Goal: Check status: Check status

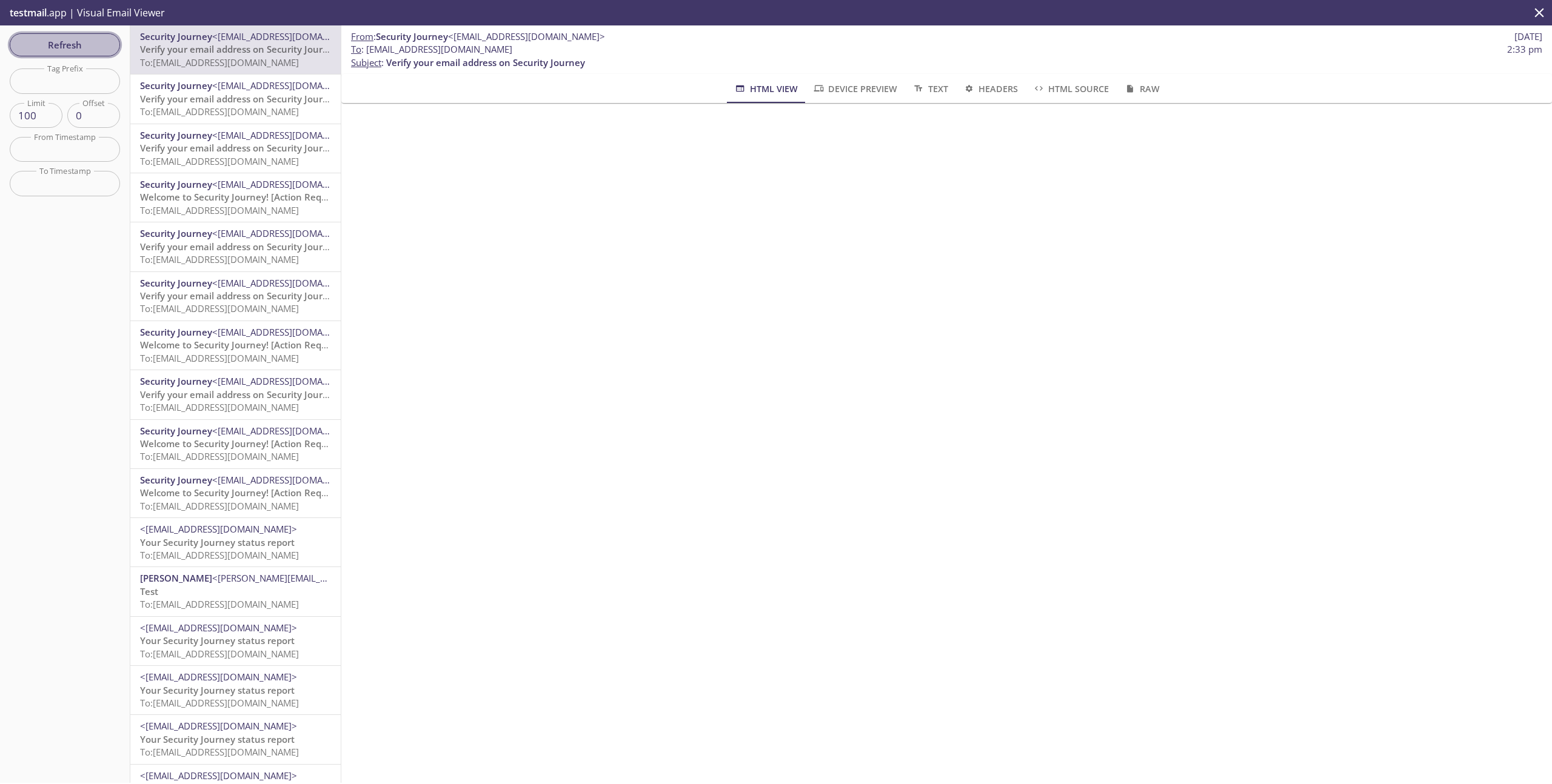
click at [98, 54] on button "Refresh" at bounding box center [65, 44] width 110 height 23
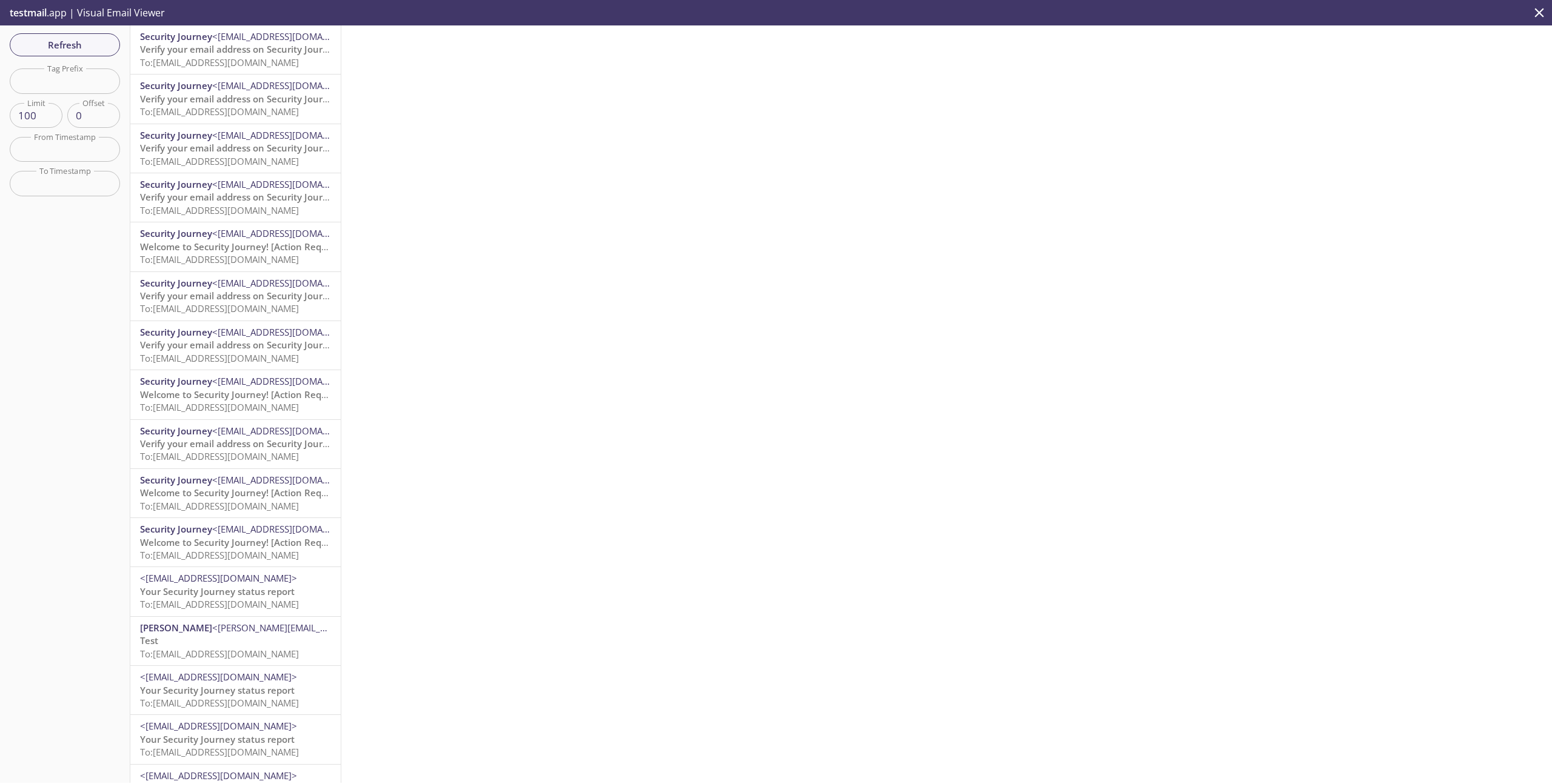
click at [192, 65] on span "To: [EMAIL_ADDRESS][DOMAIN_NAME]" at bounding box center [220, 61] width 159 height 12
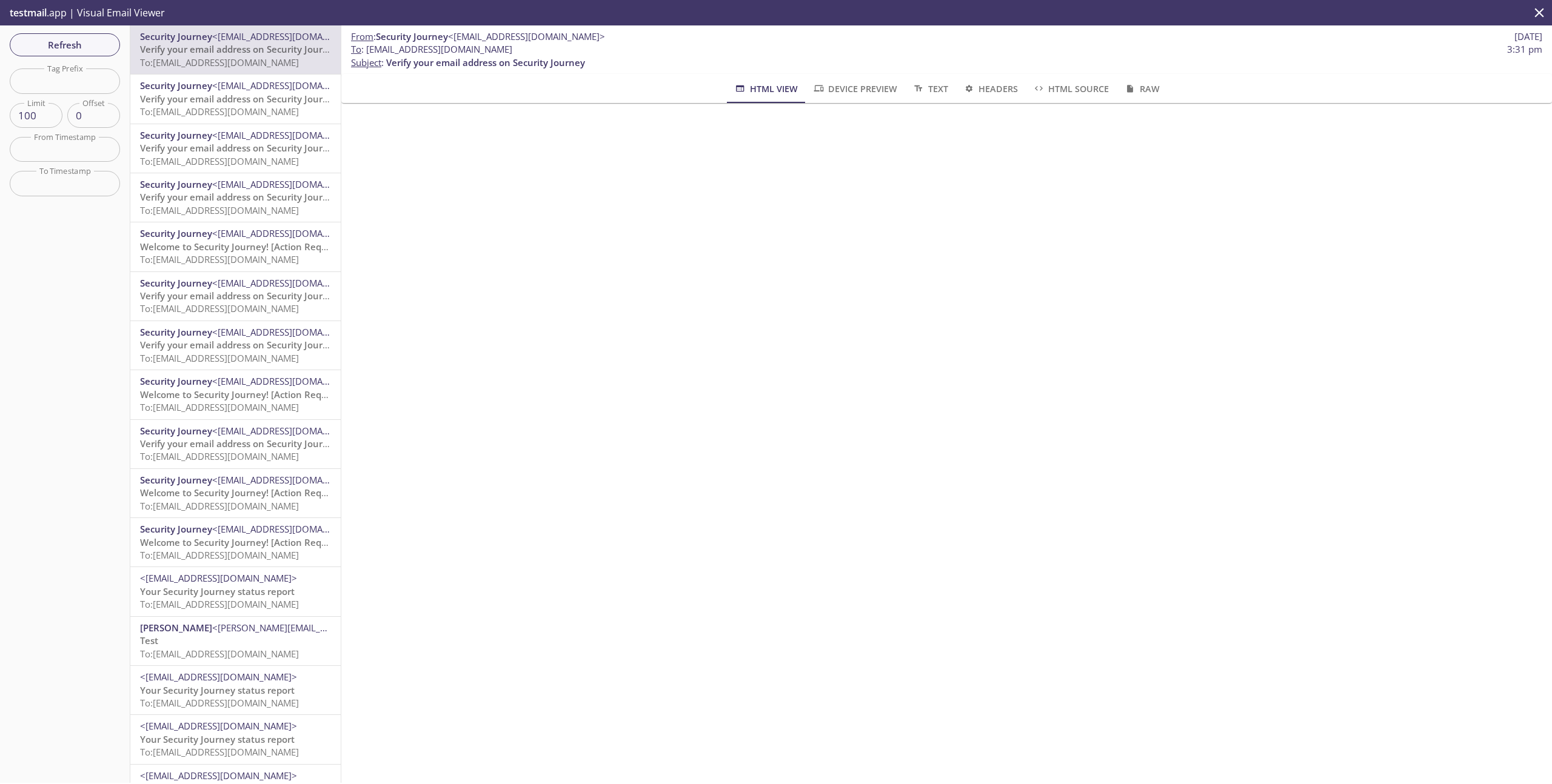
drag, startPoint x: 520, startPoint y: 51, endPoint x: 367, endPoint y: 54, distance: 153.0
click at [367, 54] on span "To : [EMAIL_ADDRESS][DOMAIN_NAME] 3:31 pm" at bounding box center [947, 50] width 1192 height 13
copy span "[EMAIL_ADDRESS][DOMAIN_NAME]"
click at [81, 37] on span "Refresh" at bounding box center [64, 44] width 91 height 15
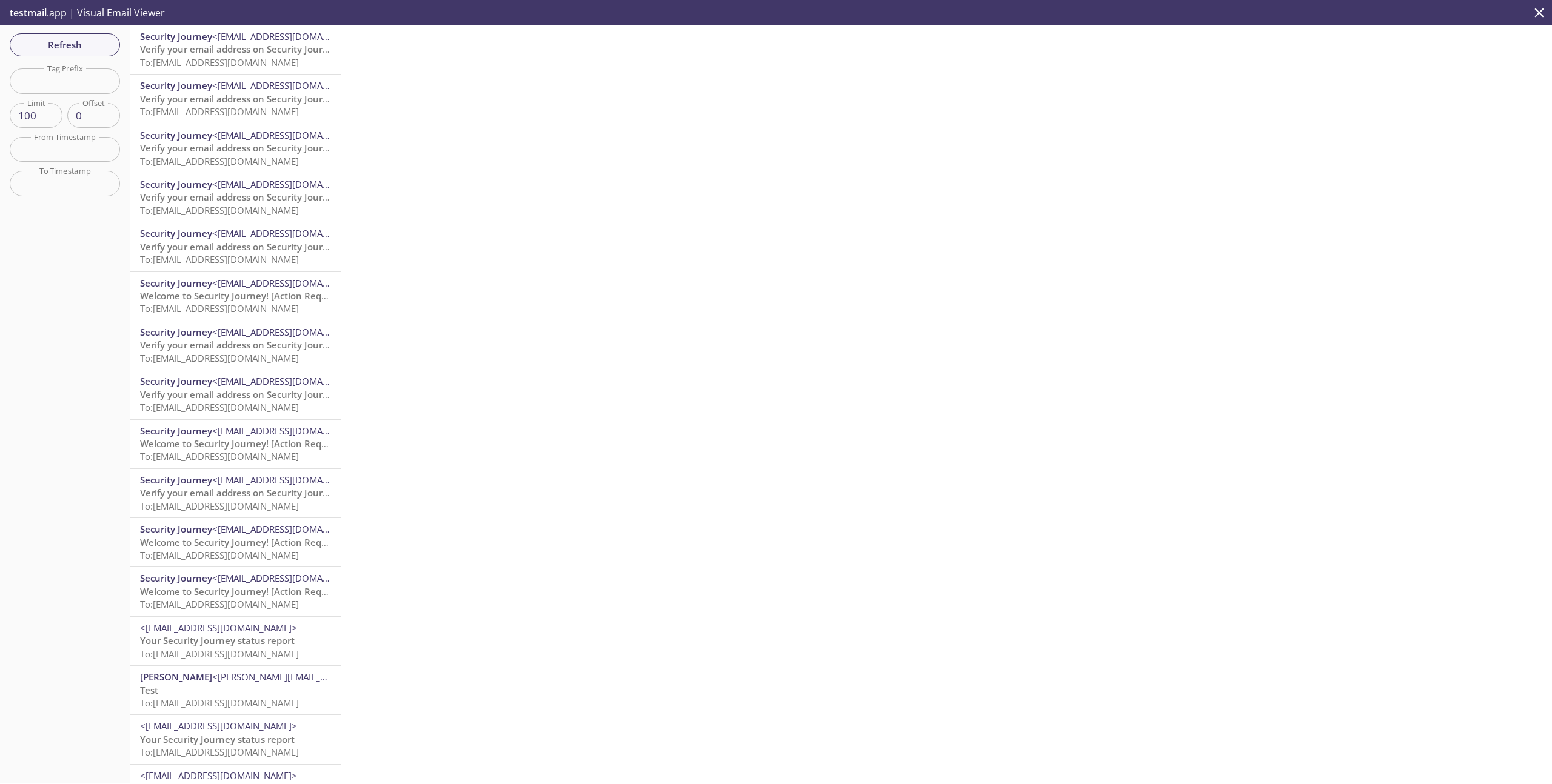
click at [238, 51] on span "Verify your email address on Security Journey" at bounding box center [239, 49] width 199 height 12
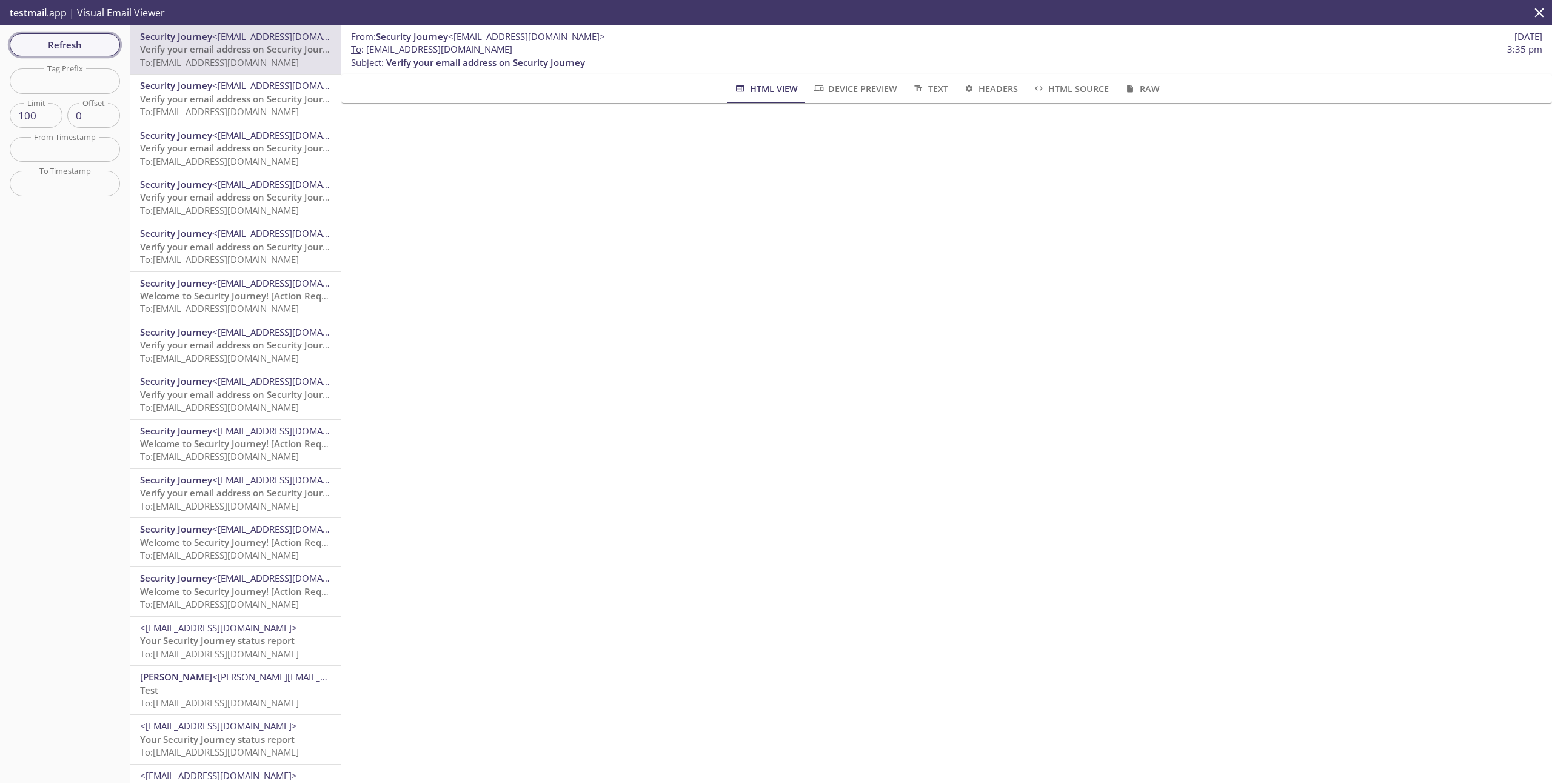
click at [94, 42] on span "Refresh" at bounding box center [64, 44] width 91 height 15
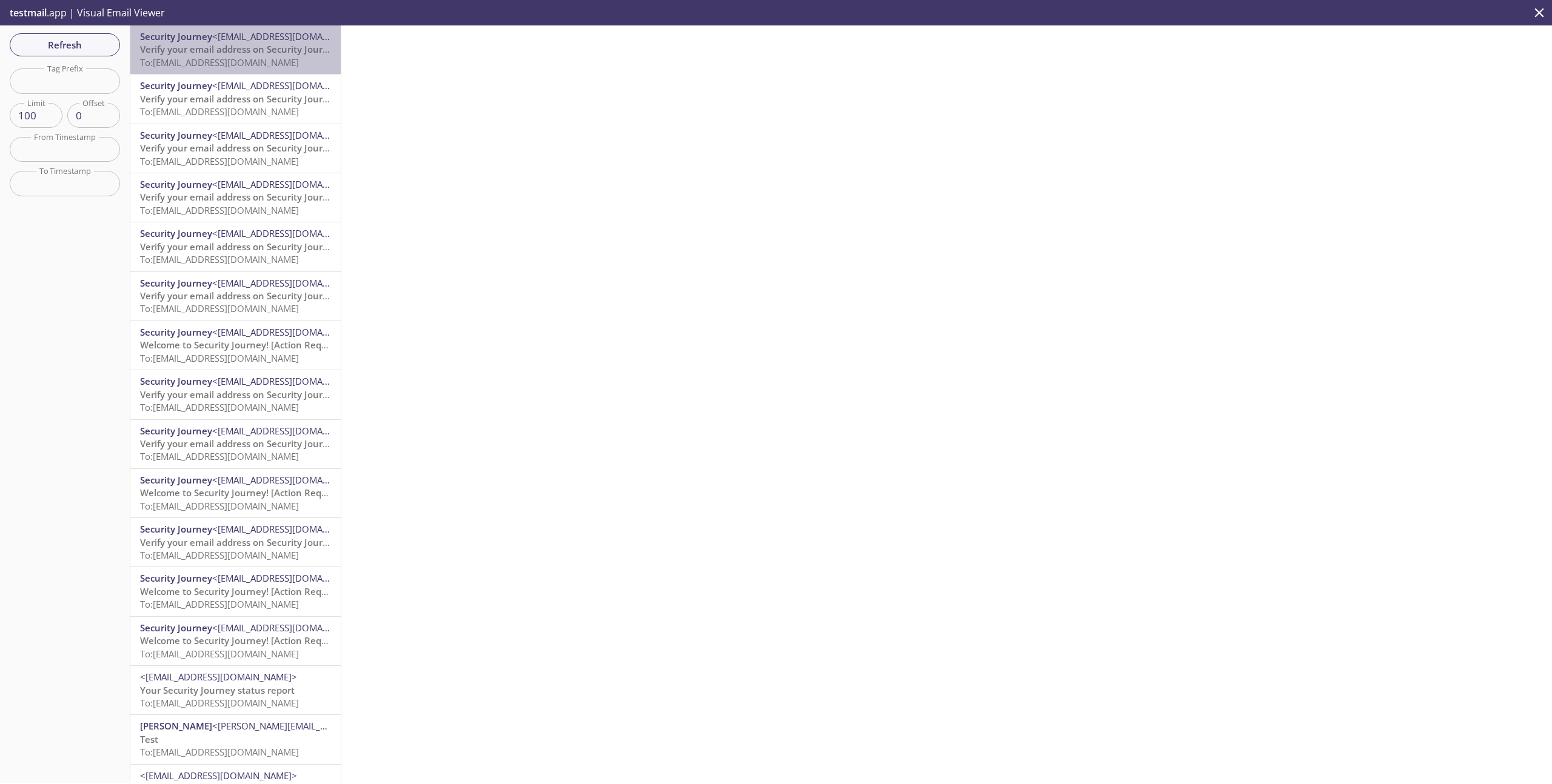
click at [211, 69] on span "To: [EMAIL_ADDRESS][DOMAIN_NAME]" at bounding box center [220, 61] width 159 height 12
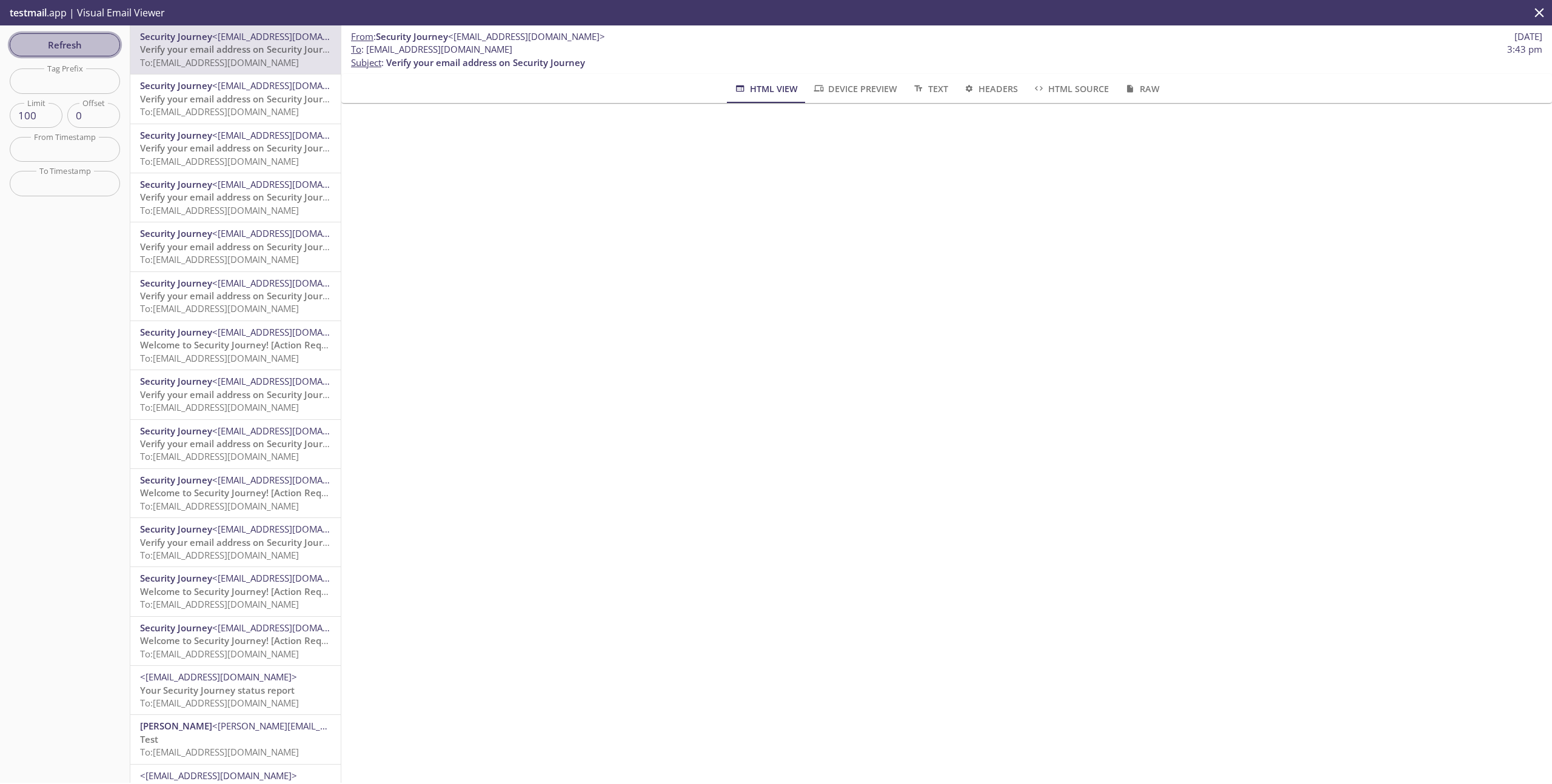
click at [86, 47] on span "Refresh" at bounding box center [64, 44] width 91 height 15
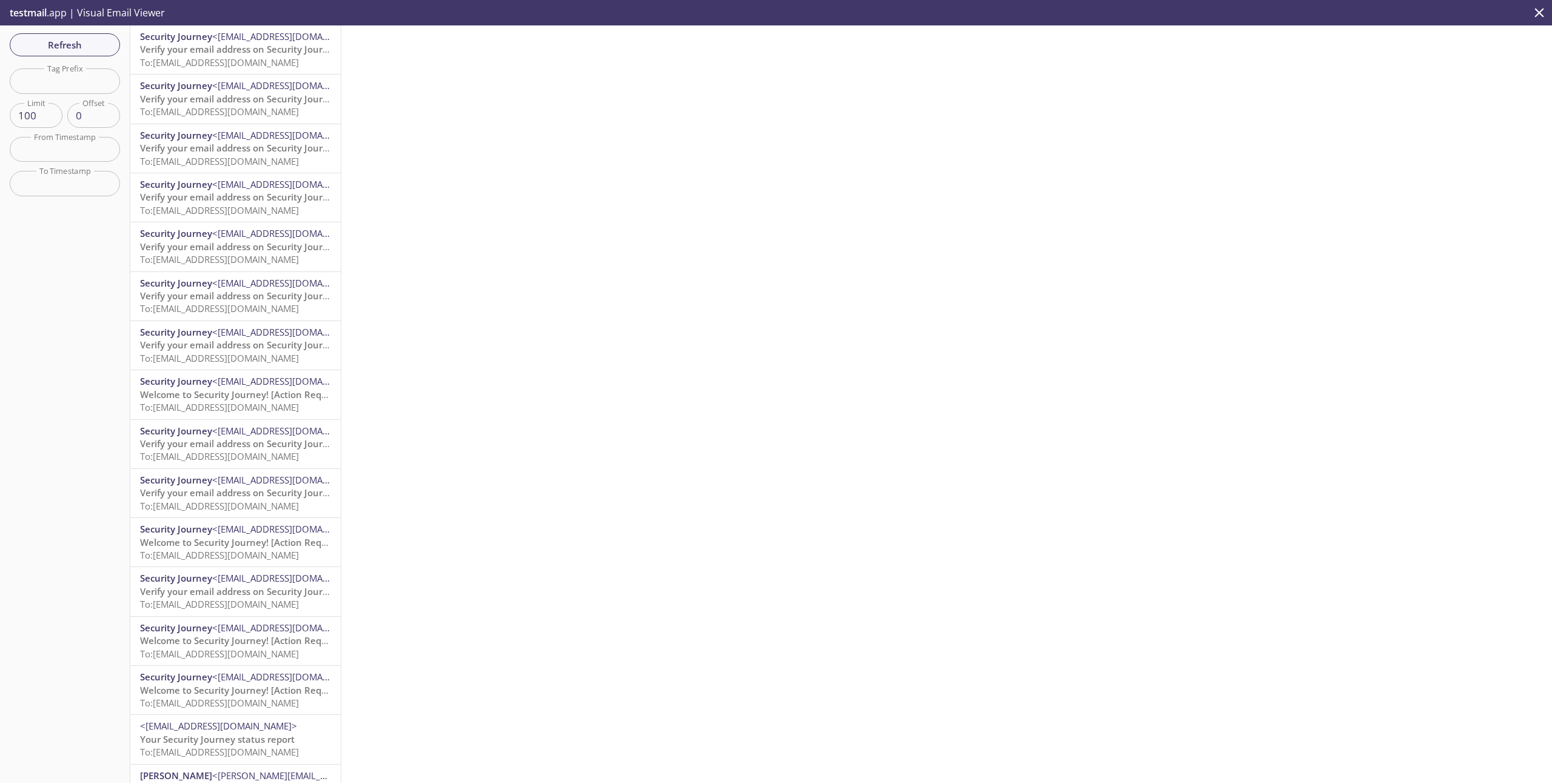
click at [203, 56] on span "To: [EMAIL_ADDRESS][DOMAIN_NAME]" at bounding box center [220, 61] width 159 height 12
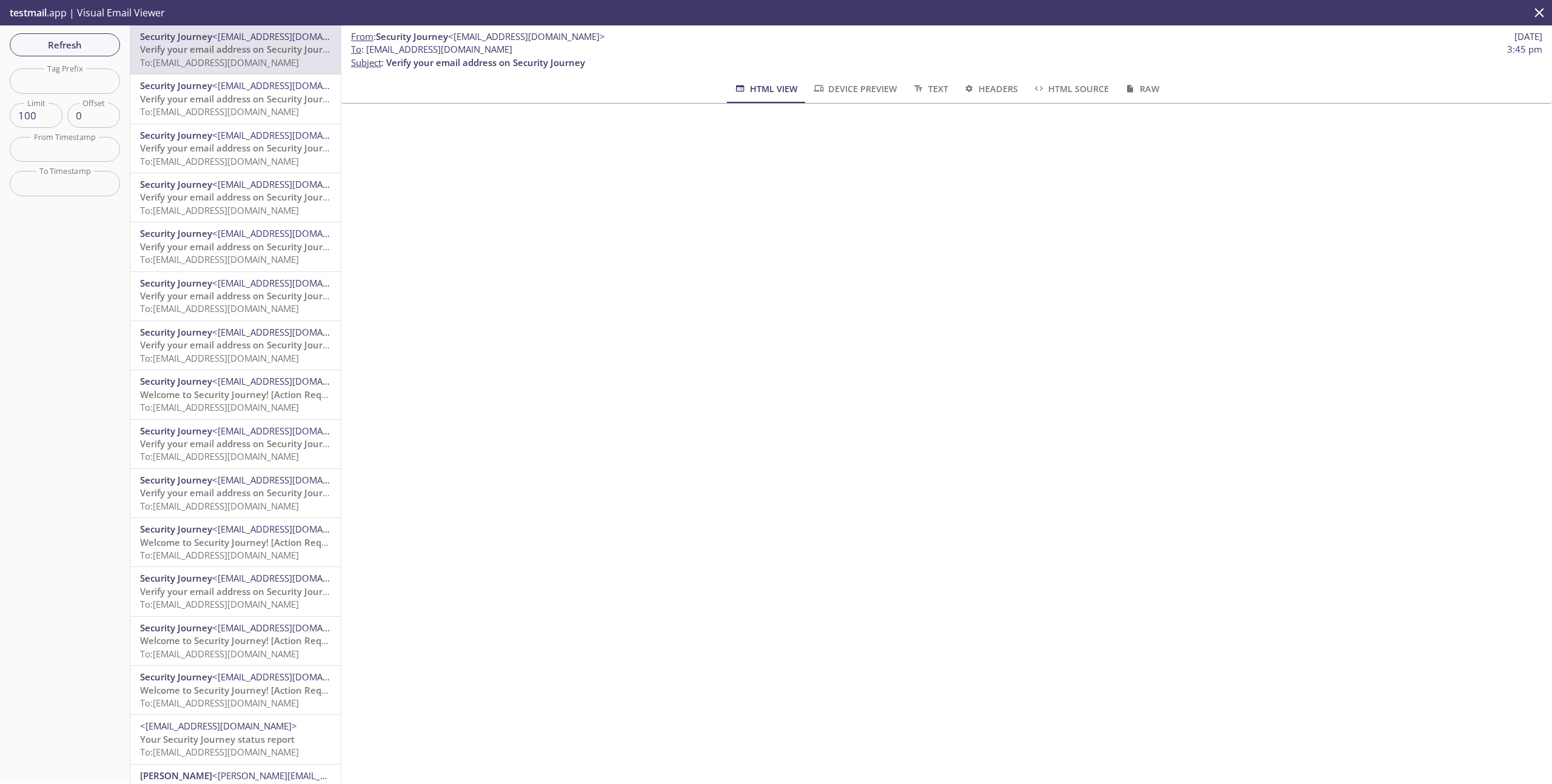
click at [84, 48] on span "Refresh" at bounding box center [64, 44] width 91 height 15
click at [84, 48] on div "Refresh Filters Tag Prefix Tag Prefix Limit 100 Limit Offset 0 Offset From Time…" at bounding box center [65, 404] width 130 height 758
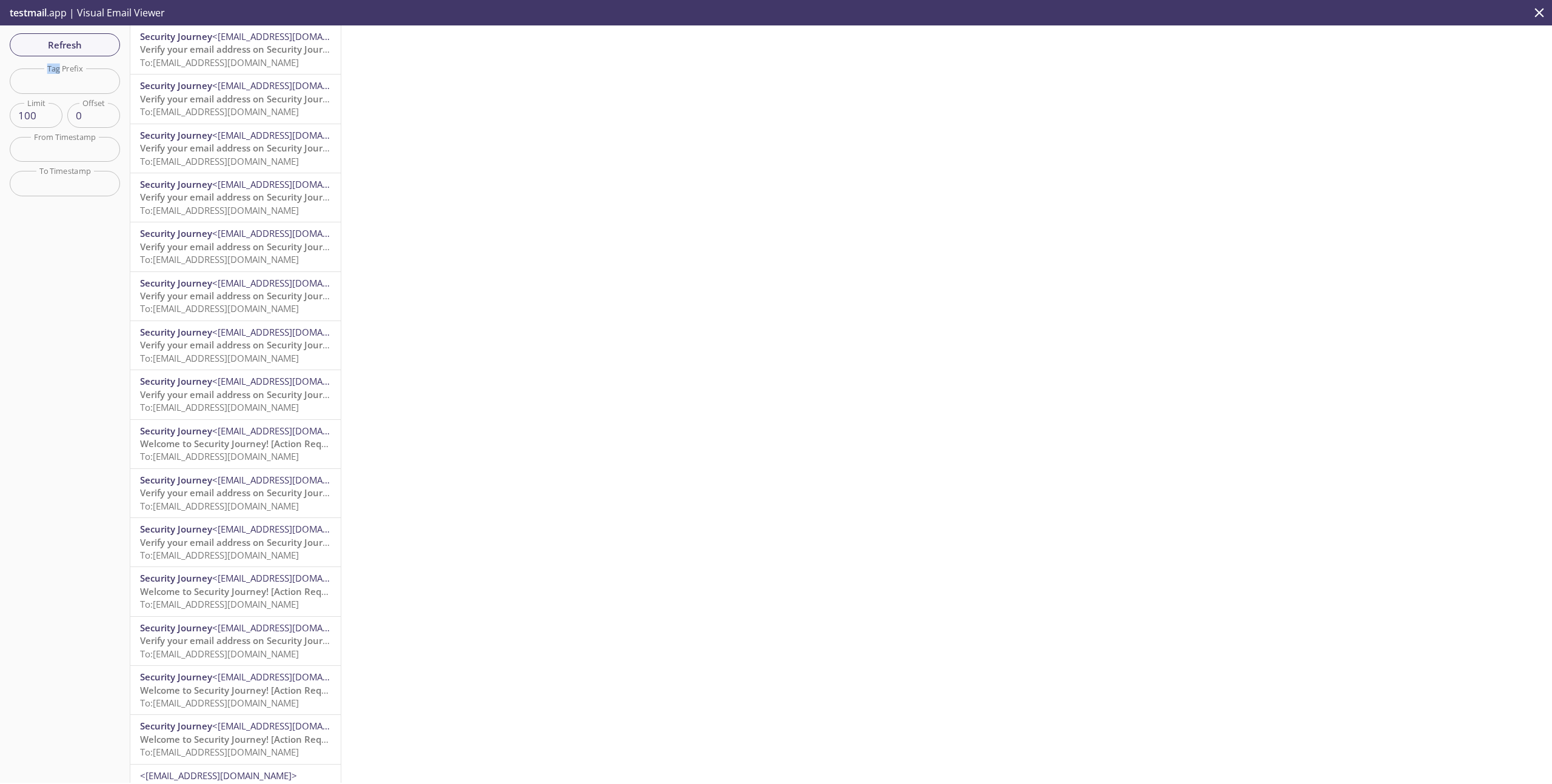
click at [249, 52] on span "Verify your email address on Security Journey" at bounding box center [239, 49] width 199 height 12
